Goal: Task Accomplishment & Management: Complete application form

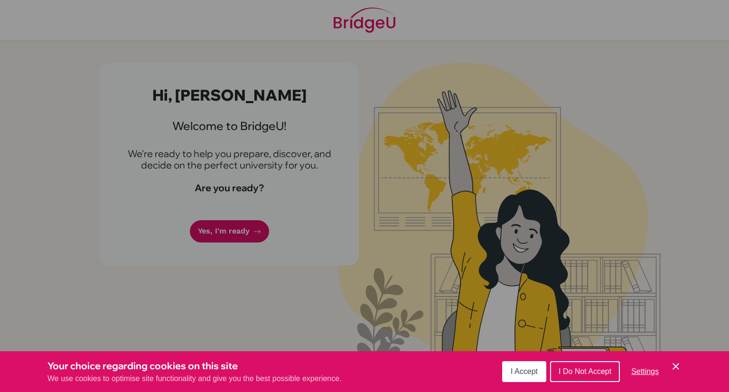
click at [526, 375] on span "I Accept" at bounding box center [524, 371] width 27 height 8
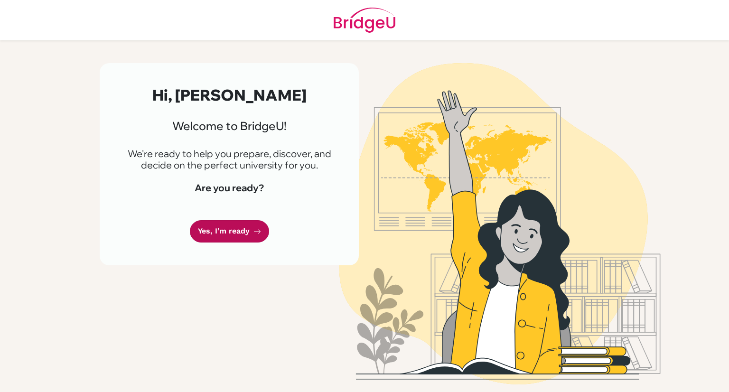
click at [223, 242] on link "Yes, I'm ready" at bounding box center [229, 231] width 79 height 22
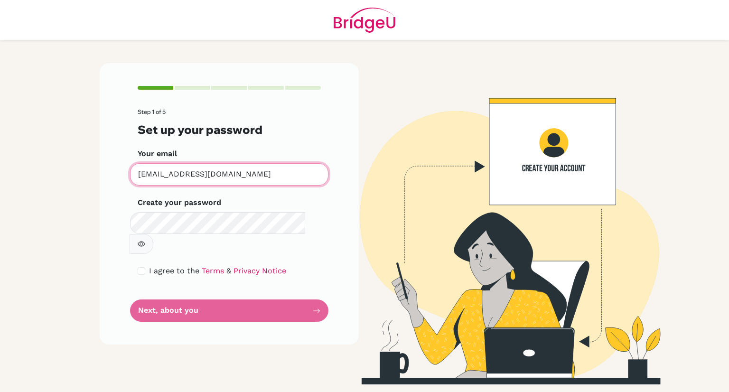
drag, startPoint x: 246, startPoint y: 180, endPoint x: 88, endPoint y: 186, distance: 158.6
click at [88, 186] on main "Step 1 of 5 Set up your password Your email [EMAIL_ADDRESS][DOMAIN_NAME] Invali…" at bounding box center [364, 196] width 729 height 392
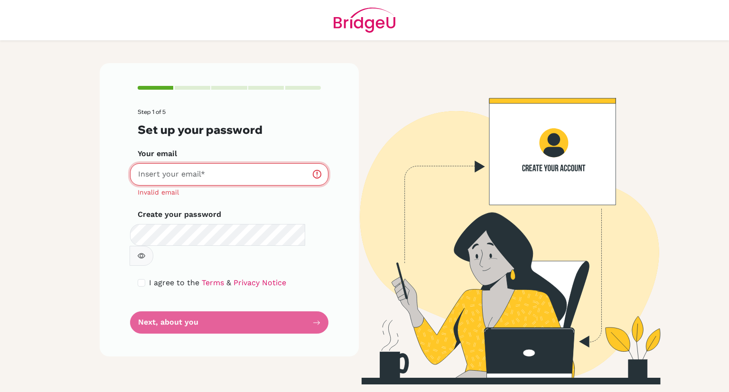
click at [218, 177] on input "Your email" at bounding box center [229, 174] width 198 height 22
click at [221, 176] on input "Your email" at bounding box center [229, 174] width 198 height 22
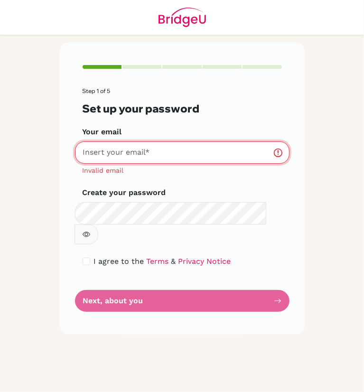
click at [102, 161] on input "Your email" at bounding box center [182, 152] width 214 height 22
paste input "[EMAIL_ADDRESS][DOMAIN_NAME]"
type input "[EMAIL_ADDRESS][DOMAIN_NAME]"
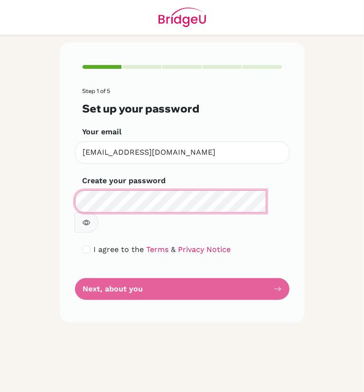
click at [241, 293] on div "Step 1 of 5 Set up your password Your email [EMAIL_ADDRESS][DOMAIN_NAME] Invali…" at bounding box center [182, 182] width 245 height 281
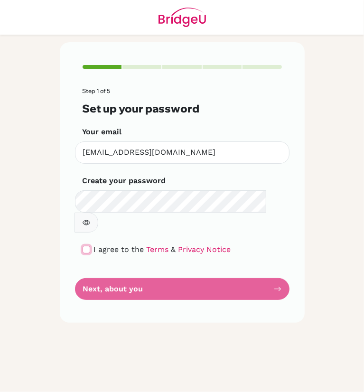
click at [87, 246] on input "checkbox" at bounding box center [87, 250] width 8 height 8
checkbox input "true"
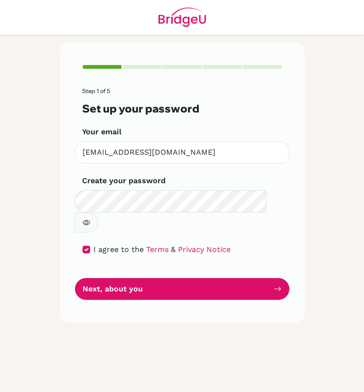
click at [317, 181] on main "Step 1 of 5 Set up your password Your email [EMAIL_ADDRESS][DOMAIN_NAME] Invali…" at bounding box center [182, 196] width 364 height 392
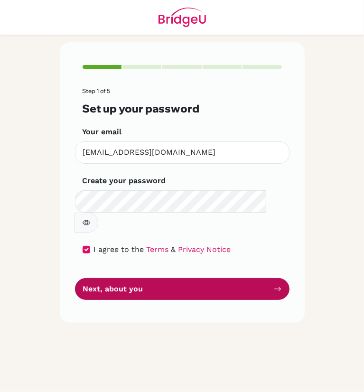
click at [242, 278] on button "Next, about you" at bounding box center [182, 289] width 214 height 22
